Goal: Task Accomplishment & Management: Manage account settings

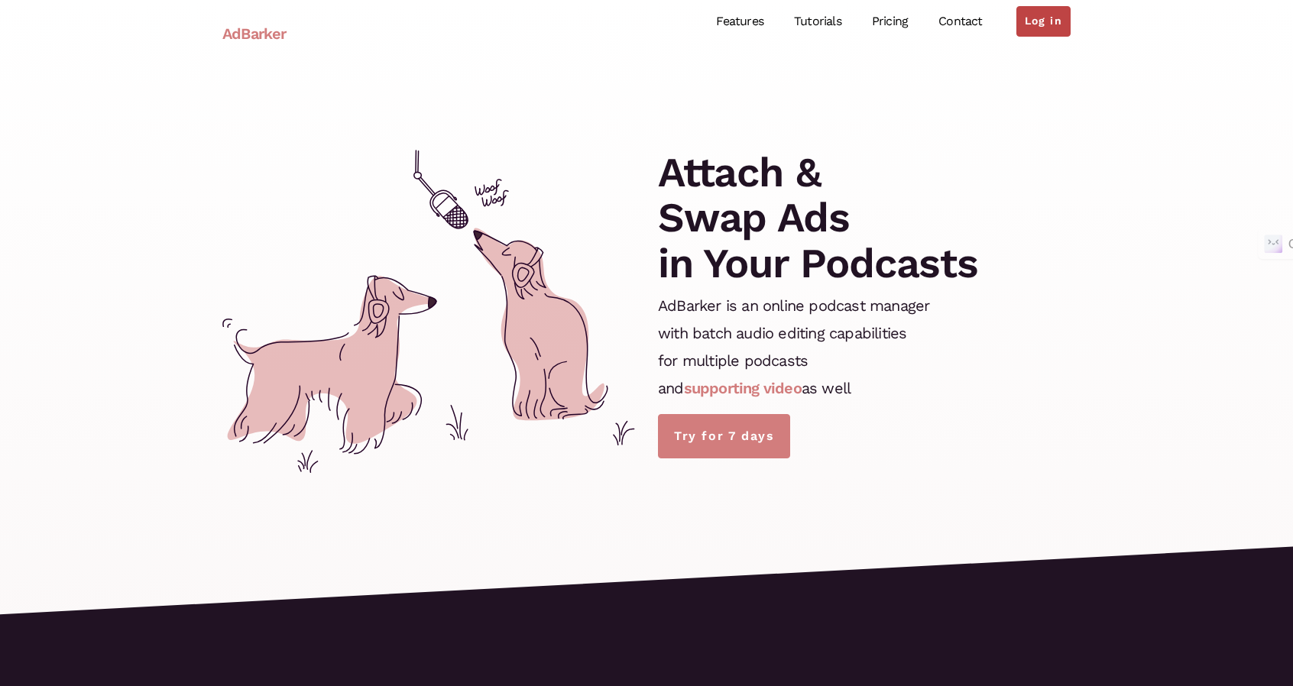
click at [1051, 24] on link "Log in" at bounding box center [1043, 21] width 54 height 31
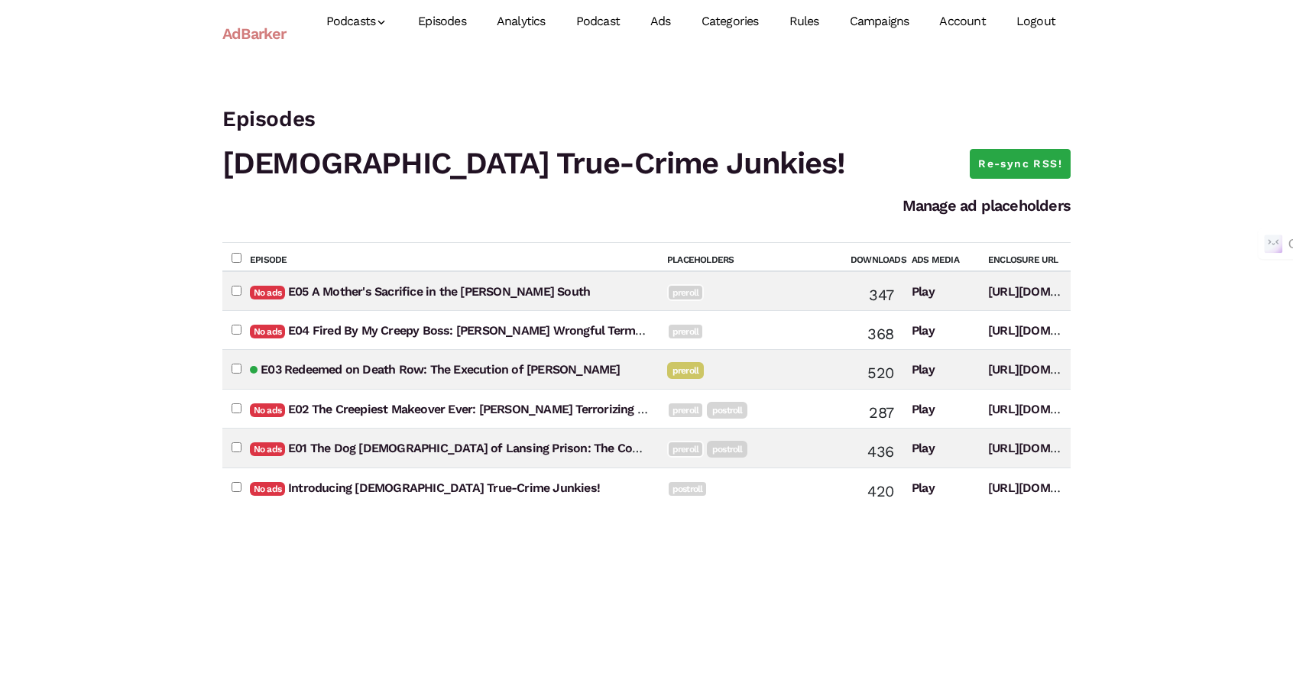
click at [865, 18] on link "Campaigns" at bounding box center [879, 22] width 90 height 68
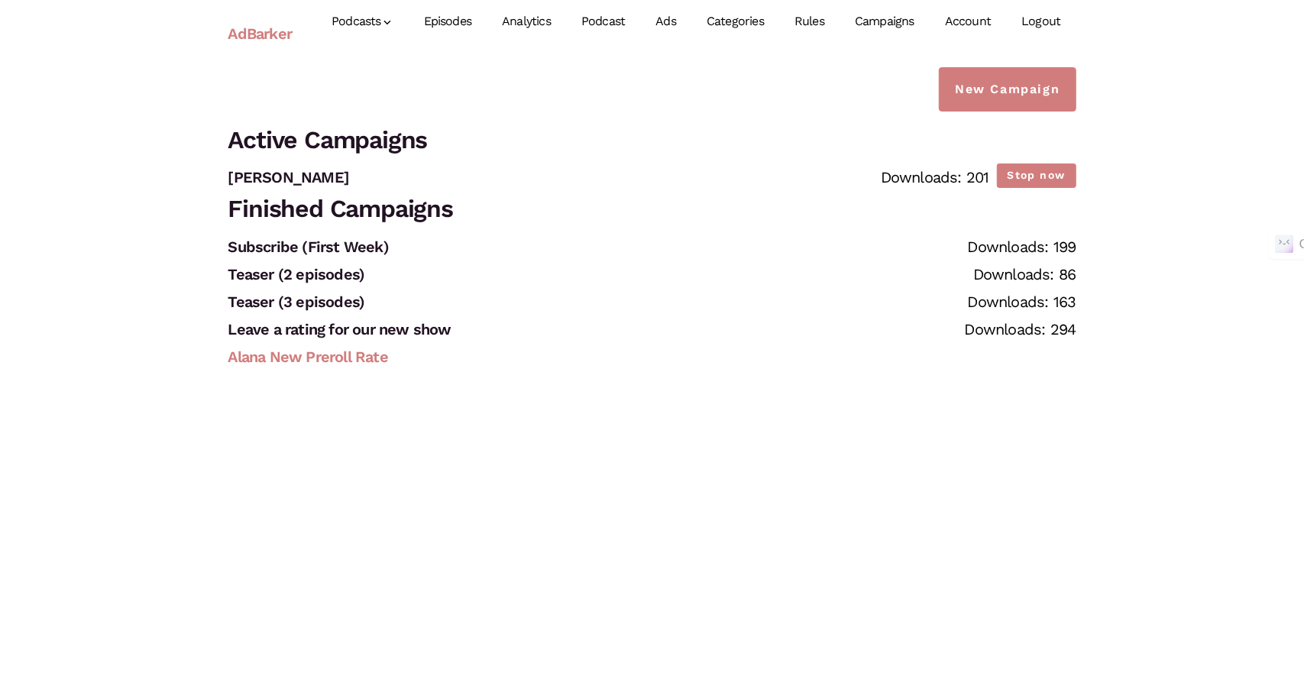
click at [300, 350] on link "Alana New Preroll Rate" at bounding box center [308, 357] width 160 height 18
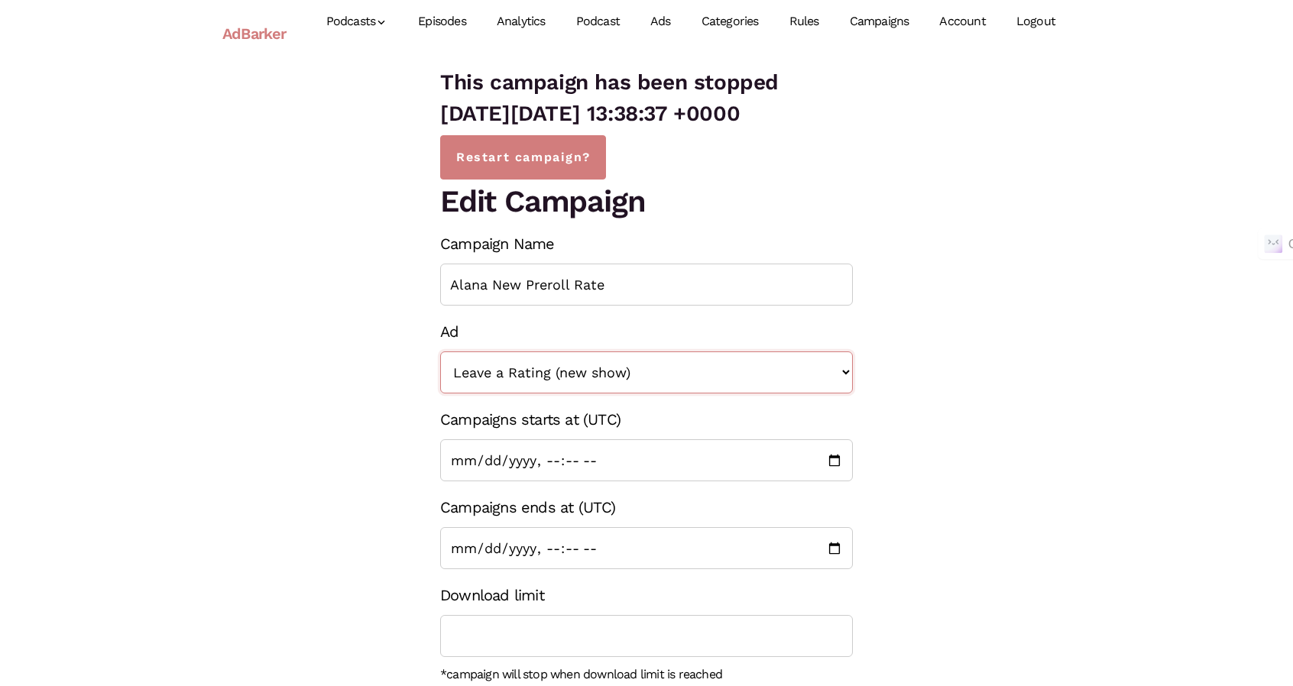
click at [628, 374] on select "<< None >> Subscribe Post Roll 2 Episodes Teaser Preroll [PERSON_NAME] Ad Leave…" at bounding box center [646, 372] width 413 height 42
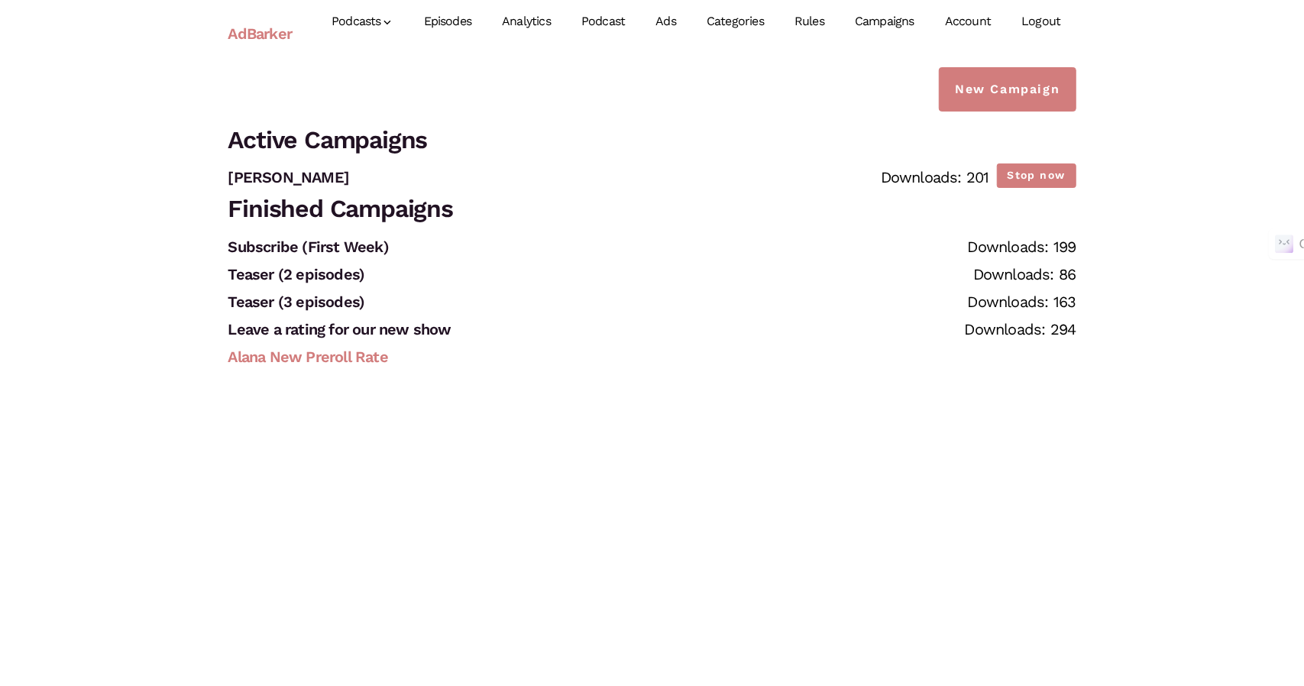
click at [383, 361] on link "Alana New Preroll Rate" at bounding box center [308, 357] width 160 height 18
